Goal: Transaction & Acquisition: Purchase product/service

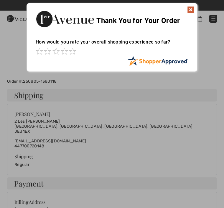
click at [189, 8] on img at bounding box center [190, 9] width 7 height 7
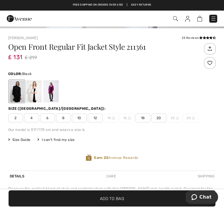
scroll to position [174, 0]
click at [47, 92] on div at bounding box center [50, 92] width 15 height 22
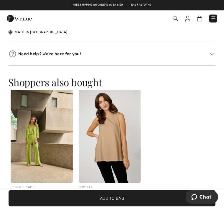
scroll to position [398, 0]
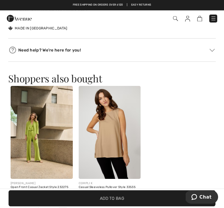
click at [21, 74] on h3 "Shoppers also bought" at bounding box center [111, 79] width 207 height 10
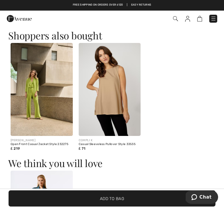
scroll to position [441, 0]
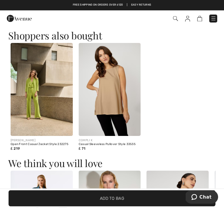
click at [46, 86] on img at bounding box center [42, 89] width 62 height 93
click at [37, 74] on img at bounding box center [42, 89] width 62 height 93
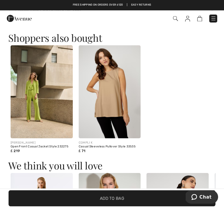
click at [31, 57] on img at bounding box center [42, 92] width 62 height 93
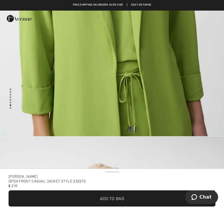
scroll to position [1950, 0]
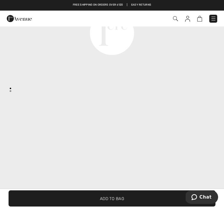
scroll to position [543, 0]
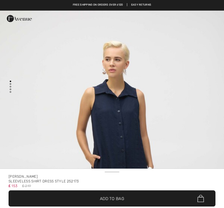
checkbox input "true"
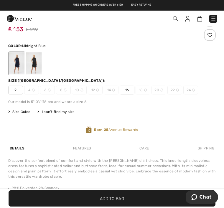
scroll to position [196, 0]
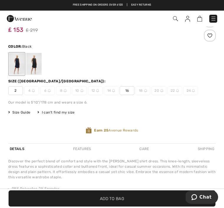
click at [29, 63] on div at bounding box center [33, 64] width 15 height 22
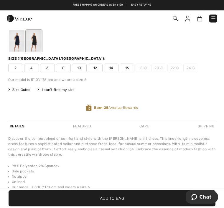
scroll to position [224, 0]
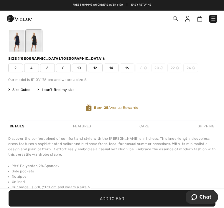
click at [19, 88] on span "Size Guide" at bounding box center [19, 89] width 22 height 5
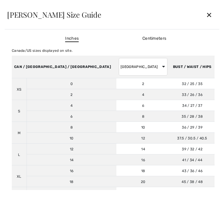
scroll to position [223, 0]
click at [119, 70] on select "[GEOGRAPHIC_DATA] [GEOGRAPHIC_DATA] [GEOGRAPHIC_DATA] [GEOGRAPHIC_DATA] [GEOGRA…" at bounding box center [143, 67] width 49 height 18
select select "uk"
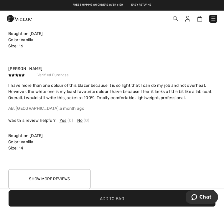
scroll to position [984, 0]
